Goal: Information Seeking & Learning: Learn about a topic

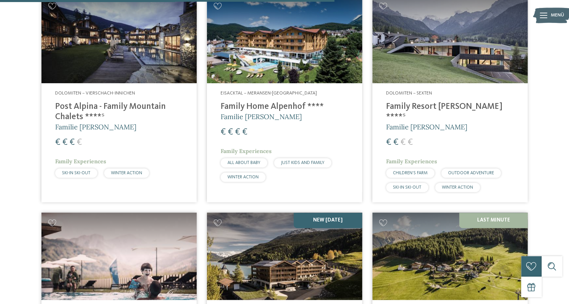
scroll to position [1369, 0]
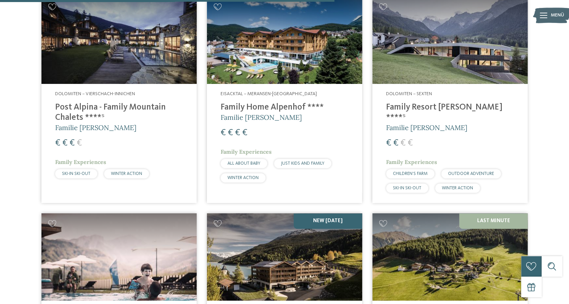
click at [410, 103] on h4 "Family Resort [PERSON_NAME] ****ˢ" at bounding box center [450, 113] width 128 height 21
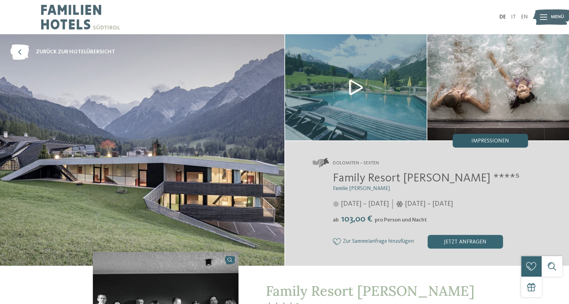
click at [472, 142] on div "Impressionen" at bounding box center [490, 141] width 75 height 14
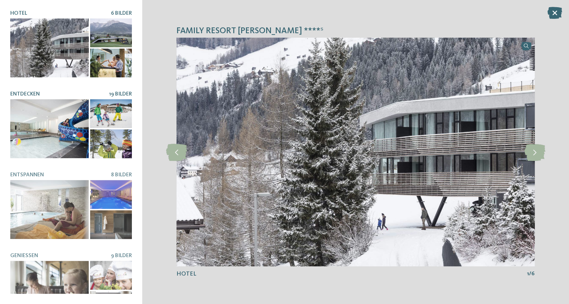
click at [45, 122] on div at bounding box center [49, 128] width 79 height 59
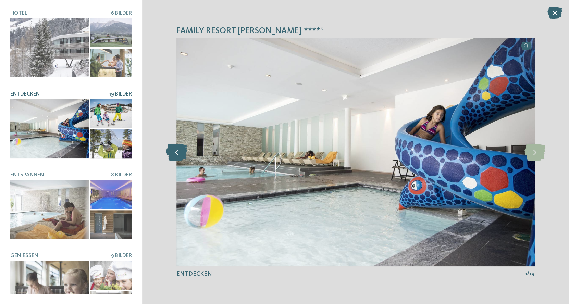
click at [180, 154] on icon at bounding box center [176, 152] width 21 height 17
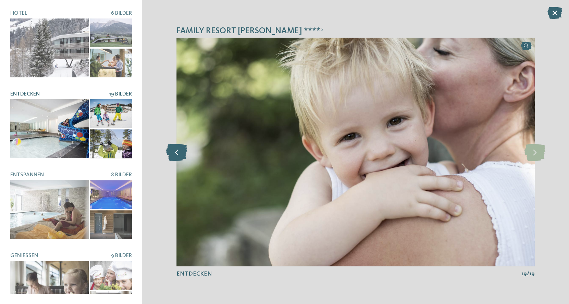
click at [180, 154] on icon at bounding box center [176, 152] width 21 height 17
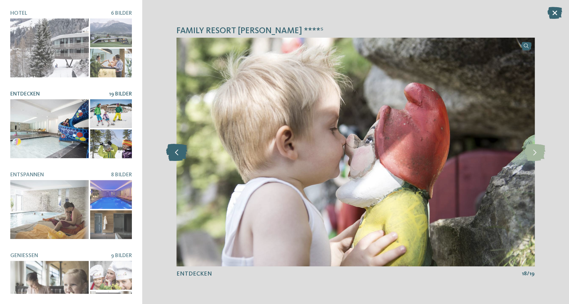
click at [180, 154] on icon at bounding box center [176, 152] width 21 height 17
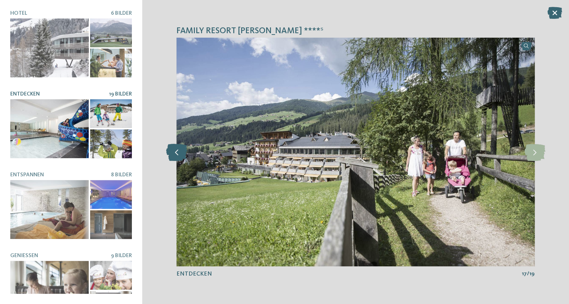
click at [180, 154] on icon at bounding box center [176, 152] width 21 height 17
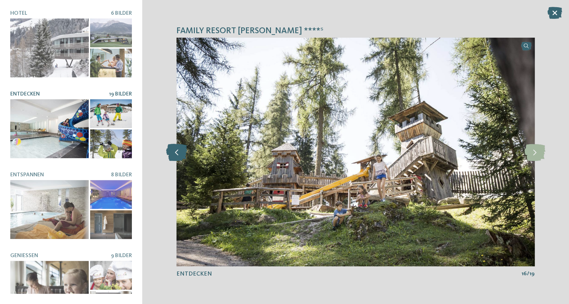
click at [180, 154] on icon at bounding box center [176, 152] width 21 height 17
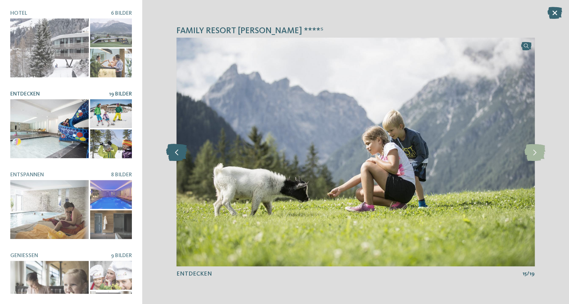
click at [180, 154] on icon at bounding box center [176, 152] width 21 height 17
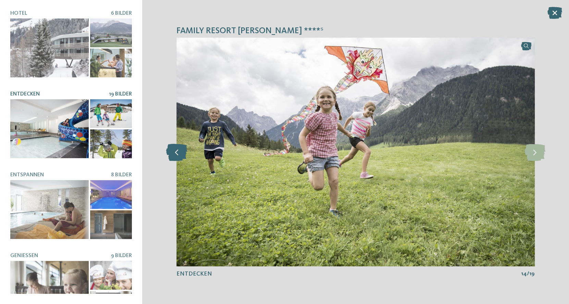
click at [180, 154] on icon at bounding box center [176, 152] width 21 height 17
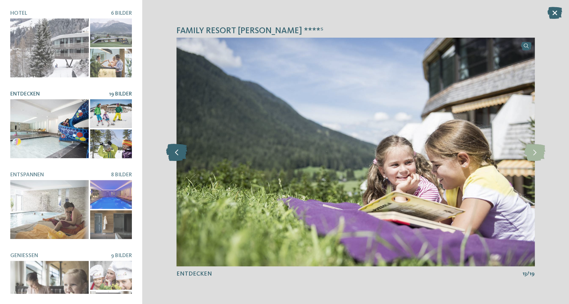
click at [180, 154] on icon at bounding box center [176, 152] width 21 height 17
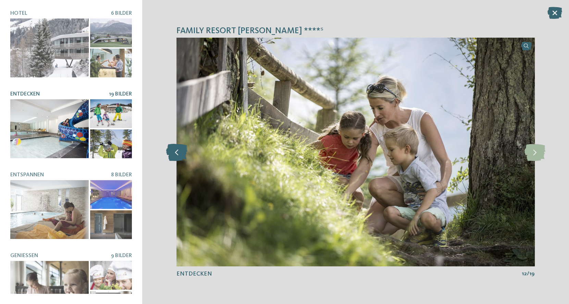
click at [180, 154] on icon at bounding box center [176, 152] width 21 height 17
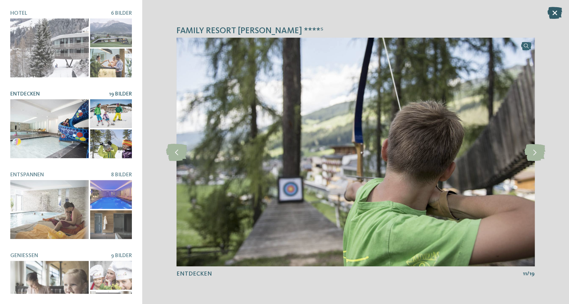
click at [557, 10] on icon at bounding box center [555, 13] width 15 height 12
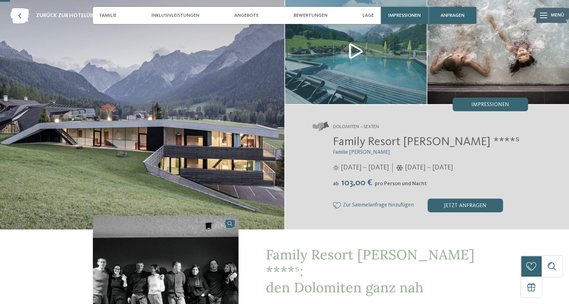
scroll to position [37, 0]
click at [551, 19] on div "Menü" at bounding box center [557, 15] width 13 height 17
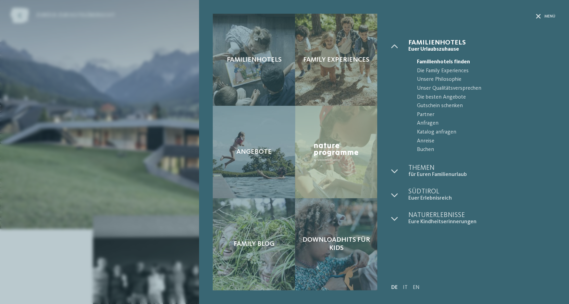
click at [199, 104] on div "Familienhotels Family Experiences Angebote" at bounding box center [284, 152] width 569 height 304
